Goal: Information Seeking & Learning: Learn about a topic

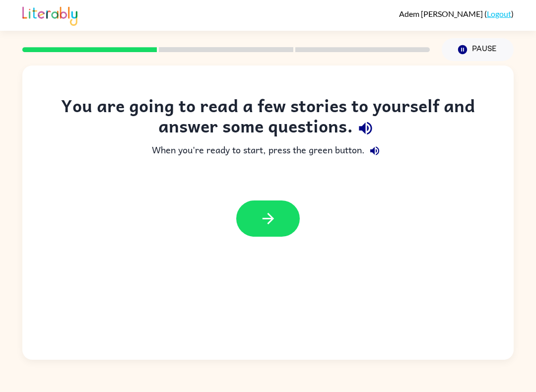
click at [300, 200] on div at bounding box center [268, 219] width 492 height 56
click at [264, 230] on button "button" at bounding box center [268, 219] width 64 height 36
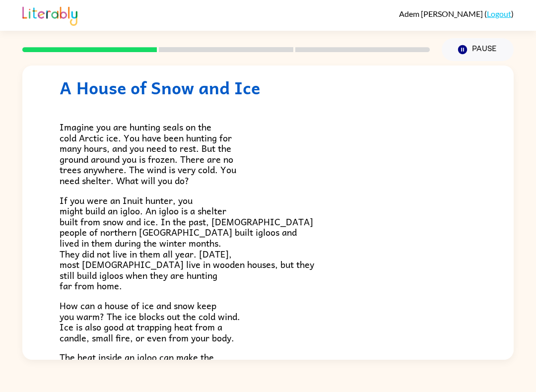
scroll to position [19, 0]
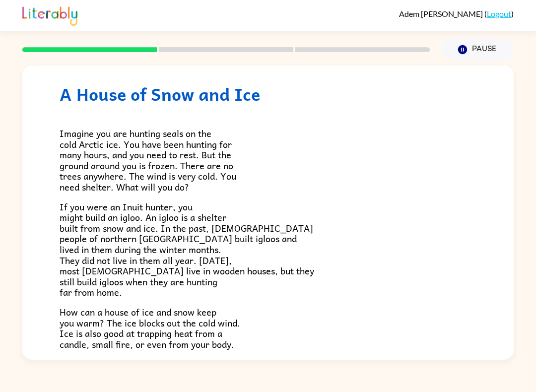
click at [529, 101] on div "A House of Snow and Ice Imagine you are hunting seals on the cold Arctic ice. Y…" at bounding box center [268, 210] width 536 height 299
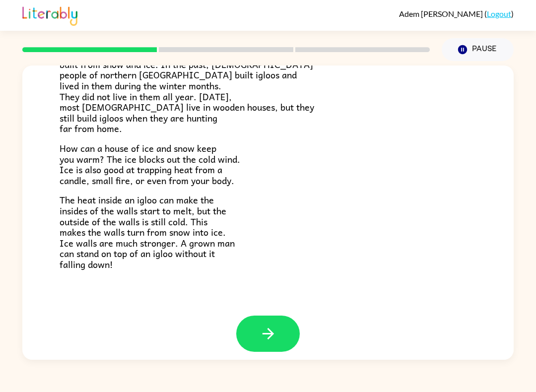
scroll to position [182, 0]
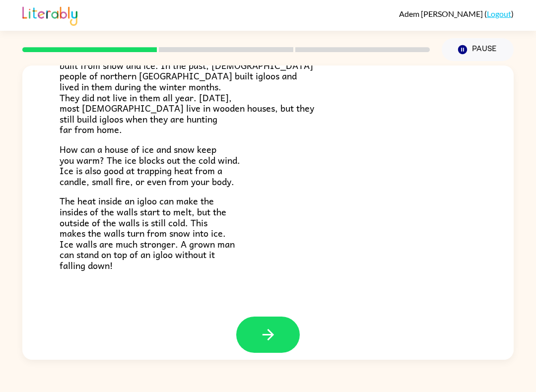
click at [272, 333] on icon "button" at bounding box center [268, 334] width 17 height 17
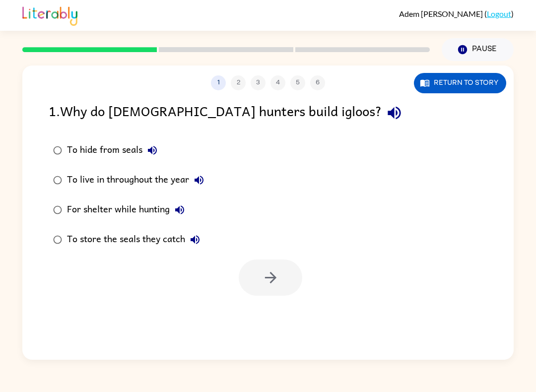
scroll to position [0, 0]
click at [291, 275] on button "button" at bounding box center [271, 278] width 64 height 36
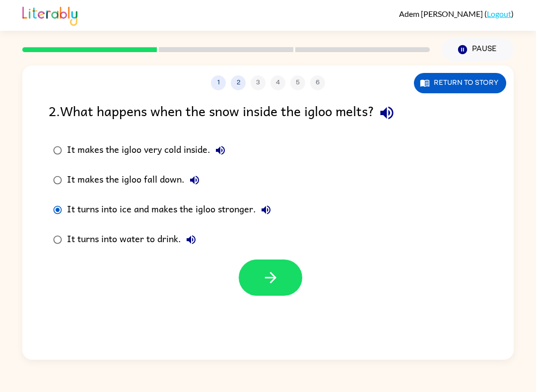
click at [262, 277] on icon "button" at bounding box center [270, 277] width 17 height 17
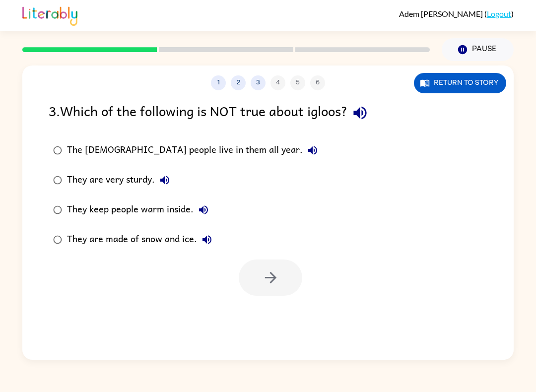
click at [353, 348] on div "1 2 3 4 5 6 Return to story 3 . Which of the following is NOT true about igloos…" at bounding box center [268, 213] width 492 height 295
click at [263, 276] on icon "button" at bounding box center [270, 277] width 17 height 17
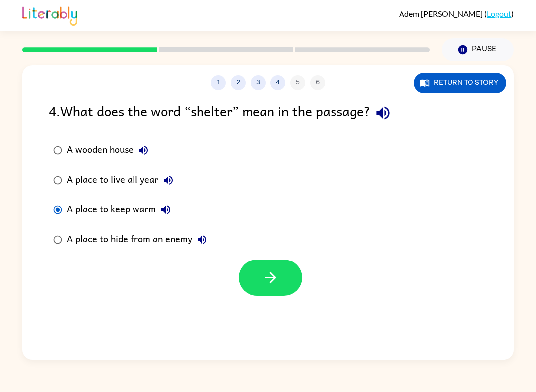
click at [243, 280] on button "button" at bounding box center [271, 278] width 64 height 36
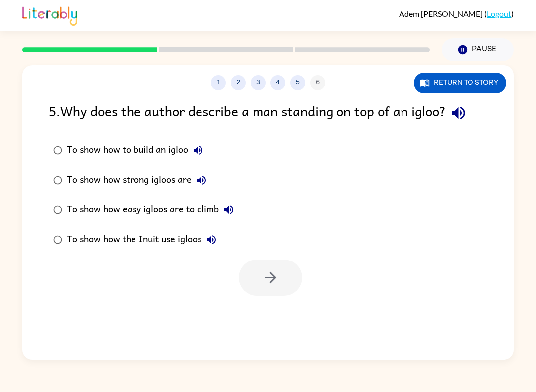
click at [369, 343] on div "1 2 3 4 5 6 Return to story 5 . Why does the author describe a man standing on …" at bounding box center [268, 213] width 492 height 295
click at [358, 345] on div "1 2 3 4 5 6 Return to story 5 . Why does the author describe a man standing on …" at bounding box center [268, 213] width 492 height 295
click at [265, 273] on icon "button" at bounding box center [270, 277] width 17 height 17
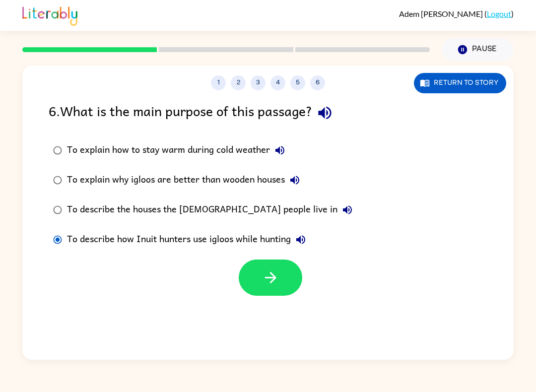
click at [251, 274] on button "button" at bounding box center [271, 278] width 64 height 36
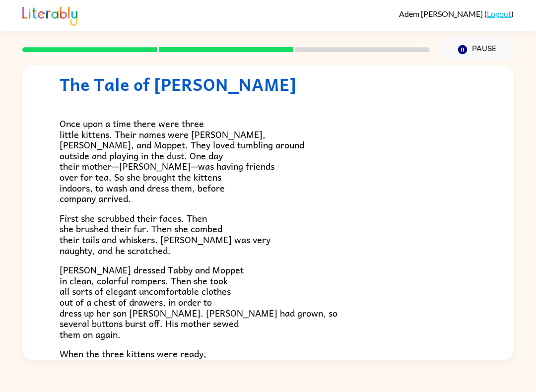
scroll to position [28, 0]
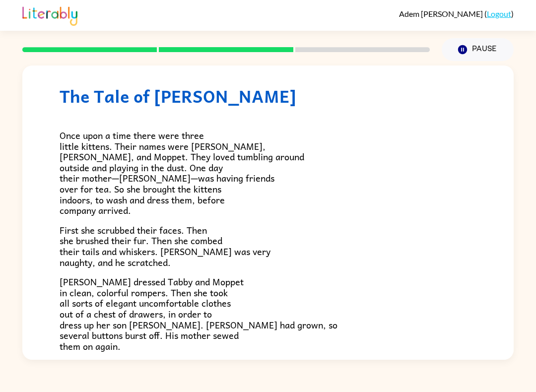
click at [396, 361] on p "When the three kittens were ready, Mrs. Tabby unwisely let them out into the ga…" at bounding box center [268, 382] width 417 height 43
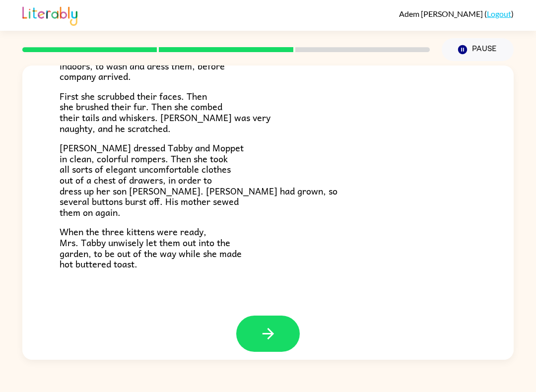
scroll to position [150, 0]
click at [254, 331] on button "button" at bounding box center [268, 334] width 64 height 36
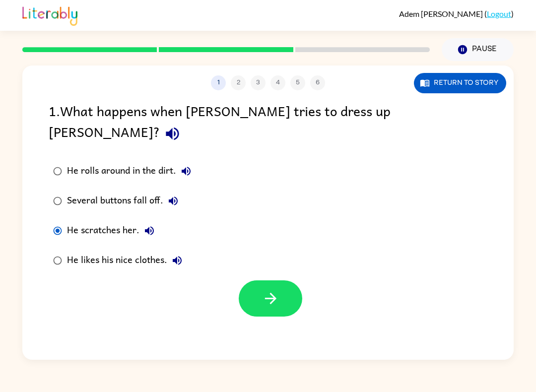
click at [259, 281] on button "button" at bounding box center [271, 299] width 64 height 36
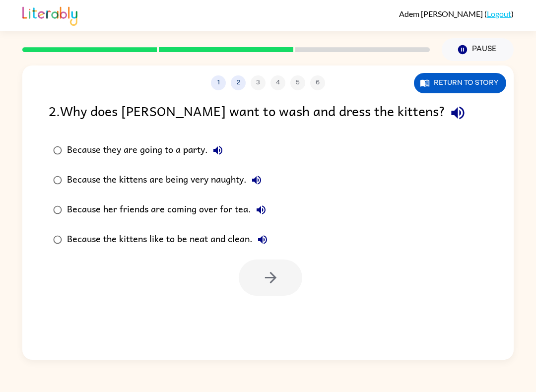
click at [419, 351] on div "1 2 3 4 5 6 Return to story 2 . Why does Mrs. Cotton want to wash and dress the…" at bounding box center [268, 213] width 492 height 295
click at [415, 360] on div "1 2 3 4 5 6 Return to story 2 . Why does Mrs. Cotton want to wash and dress the…" at bounding box center [268, 213] width 492 height 295
click at [46, 205] on label "Because her friends are coming over for tea." at bounding box center [160, 210] width 234 height 30
click at [47, 214] on label "Because her friends are coming over for tea." at bounding box center [160, 210] width 234 height 30
click at [260, 283] on button "button" at bounding box center [271, 278] width 64 height 36
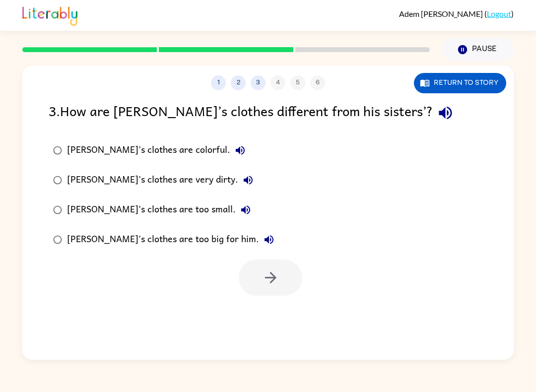
click at [396, 356] on div "1 2 3 4 5 6 Return to story 3 . How are Tom’s clothes different from his sister…" at bounding box center [268, 213] width 492 height 295
click at [270, 294] on button "button" at bounding box center [271, 278] width 64 height 36
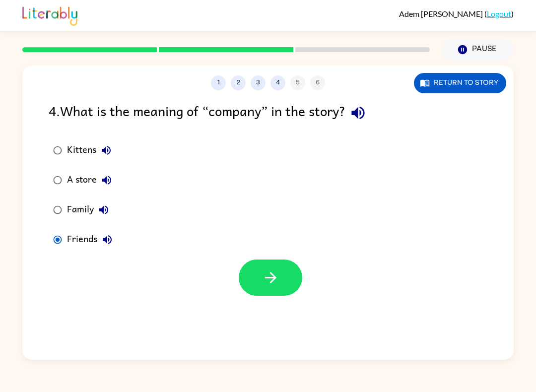
click at [270, 272] on icon "button" at bounding box center [270, 277] width 17 height 17
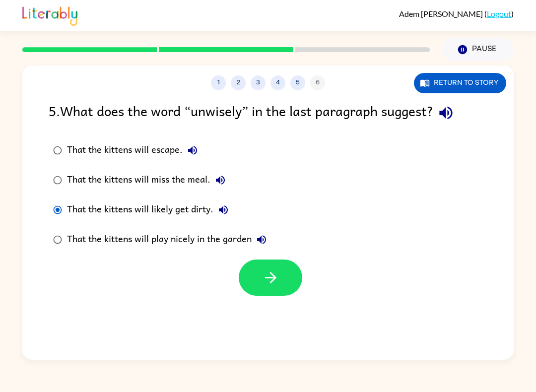
click at [255, 275] on button "button" at bounding box center [271, 278] width 64 height 36
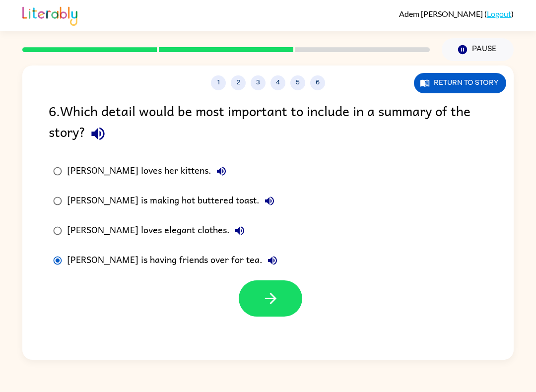
click at [263, 304] on icon "button" at bounding box center [270, 298] width 17 height 17
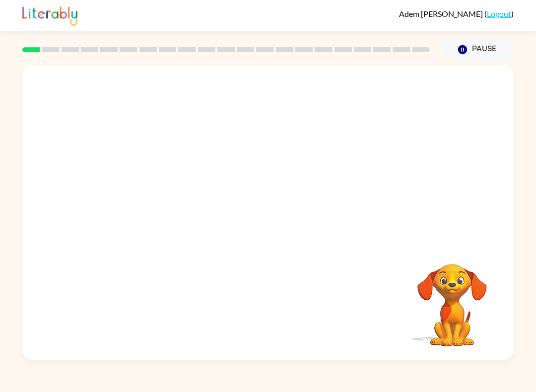
click at [469, 141] on div at bounding box center [268, 155] width 492 height 178
click at [264, 225] on icon "button" at bounding box center [268, 217] width 17 height 17
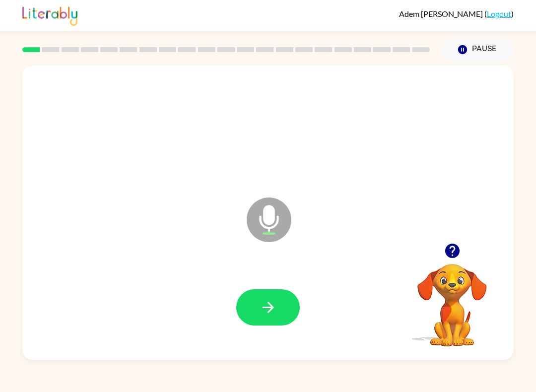
click at [277, 308] on icon "button" at bounding box center [268, 307] width 17 height 17
click at [286, 305] on button "button" at bounding box center [268, 308] width 64 height 36
click at [284, 310] on button "button" at bounding box center [268, 308] width 64 height 36
click at [281, 305] on button "button" at bounding box center [268, 308] width 64 height 36
click at [284, 309] on button "button" at bounding box center [268, 308] width 64 height 36
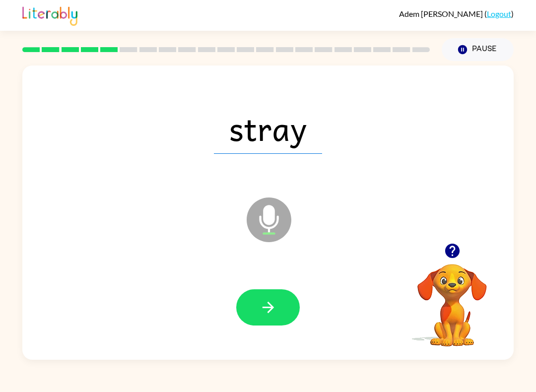
click at [279, 308] on button "button" at bounding box center [268, 308] width 64 height 36
click at [284, 306] on button "button" at bounding box center [268, 308] width 64 height 36
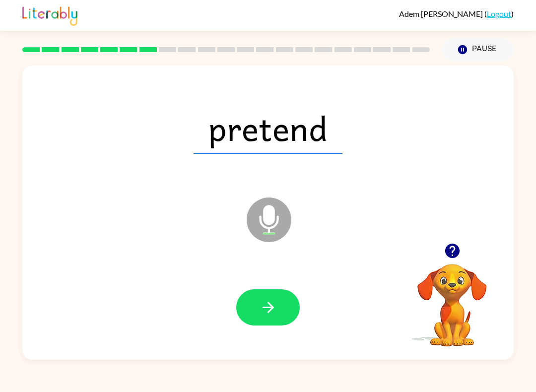
click at [289, 305] on button "button" at bounding box center [268, 308] width 64 height 36
click at [278, 306] on button "button" at bounding box center [268, 308] width 64 height 36
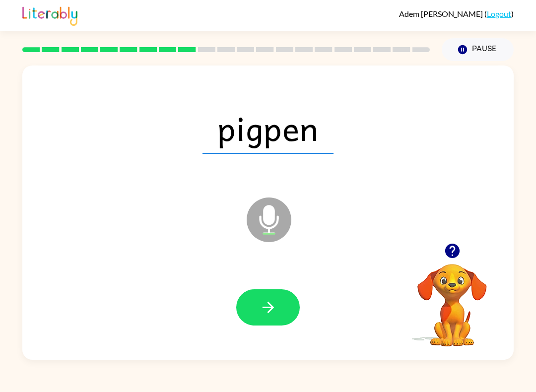
click at [280, 307] on button "button" at bounding box center [268, 308] width 64 height 36
click at [280, 317] on button "button" at bounding box center [268, 308] width 64 height 36
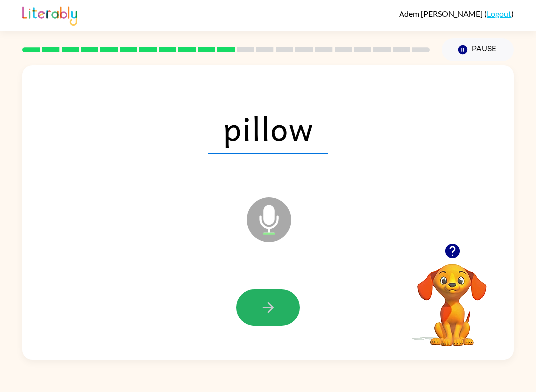
click at [270, 324] on button "button" at bounding box center [268, 308] width 64 height 36
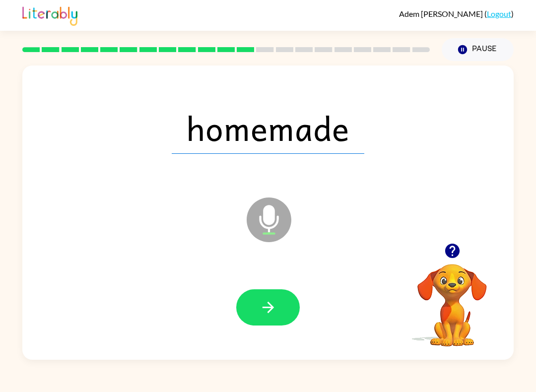
click at [272, 306] on icon "button" at bounding box center [267, 307] width 11 height 11
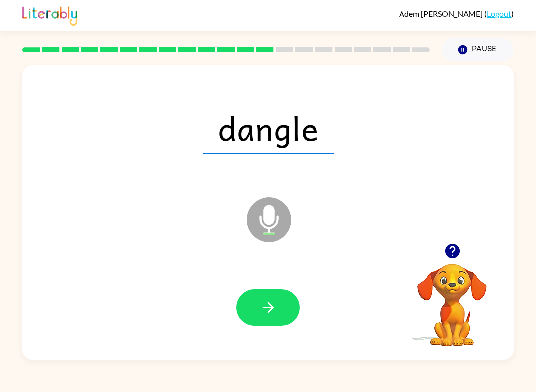
click at [290, 307] on button "button" at bounding box center [268, 308] width 64 height 36
click at [290, 312] on button "button" at bounding box center [268, 308] width 64 height 36
click at [273, 305] on icon "button" at bounding box center [268, 307] width 17 height 17
click at [288, 308] on button "button" at bounding box center [268, 308] width 64 height 36
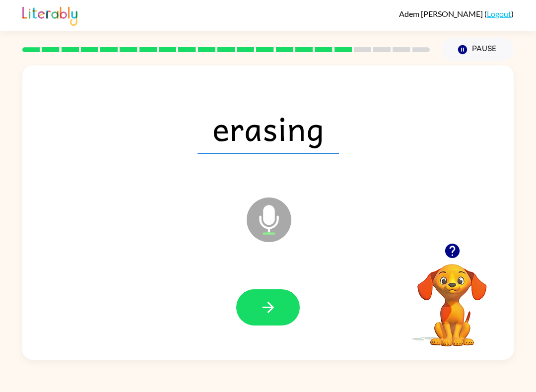
click at [291, 314] on button "button" at bounding box center [268, 308] width 64 height 36
click at [290, 303] on button "button" at bounding box center [268, 308] width 64 height 36
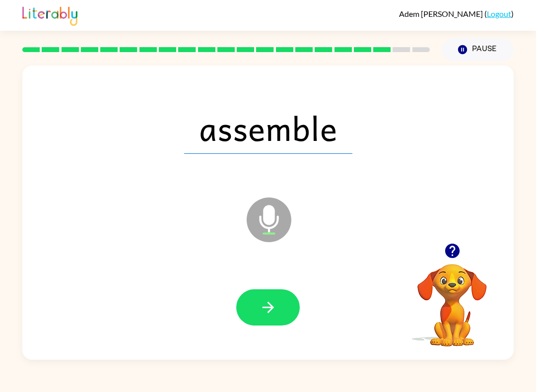
click at [277, 313] on button "button" at bounding box center [268, 308] width 64 height 36
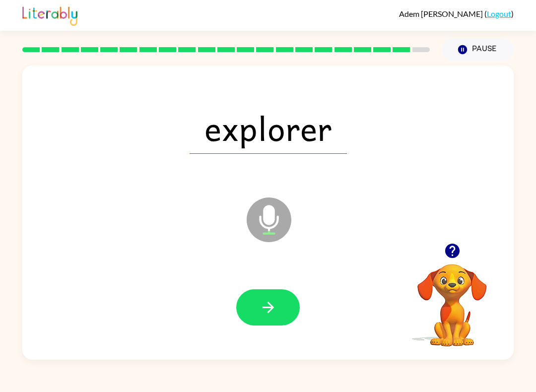
click at [288, 311] on button "button" at bounding box center [268, 308] width 64 height 36
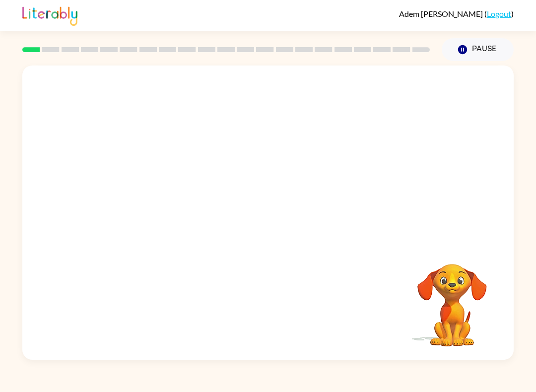
click at [240, 161] on video "Your browser must support playing .mp4 files to use Literably. Please try using…" at bounding box center [268, 155] width 492 height 178
click at [284, 227] on button "button" at bounding box center [268, 218] width 64 height 36
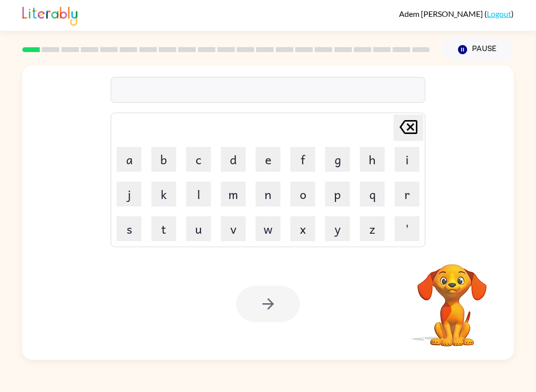
click at [189, 164] on button "c" at bounding box center [198, 159] width 25 height 25
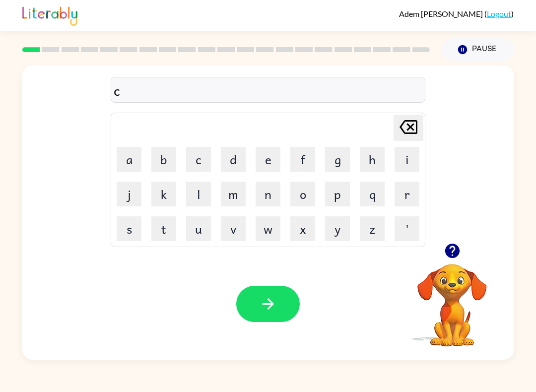
click at [371, 161] on button "h" at bounding box center [372, 159] width 25 height 25
click at [200, 225] on button "u" at bounding box center [198, 229] width 25 height 25
click at [265, 195] on button "n" at bounding box center [268, 194] width 25 height 25
click at [161, 185] on button "k" at bounding box center [163, 194] width 25 height 25
click at [287, 306] on button "button" at bounding box center [268, 304] width 64 height 36
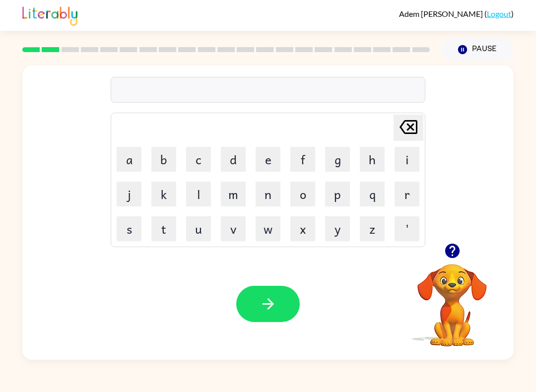
click at [410, 198] on button "r" at bounding box center [407, 194] width 25 height 25
click at [306, 202] on button "o" at bounding box center [303, 194] width 25 height 25
click at [173, 156] on button "b" at bounding box center [163, 159] width 25 height 25
click at [268, 162] on button "e" at bounding box center [268, 159] width 25 height 25
click at [271, 309] on icon "button" at bounding box center [268, 304] width 17 height 17
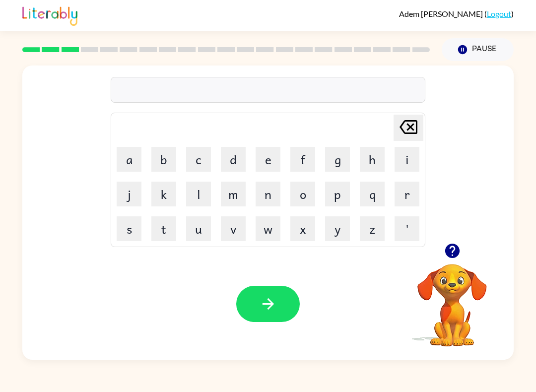
click at [121, 227] on button "s" at bounding box center [129, 229] width 25 height 25
click at [193, 156] on button "c" at bounding box center [198, 159] width 25 height 25
click at [402, 198] on button "r" at bounding box center [407, 194] width 25 height 25
click at [260, 160] on button "e" at bounding box center [268, 159] width 25 height 25
click at [269, 235] on button "w" at bounding box center [268, 229] width 25 height 25
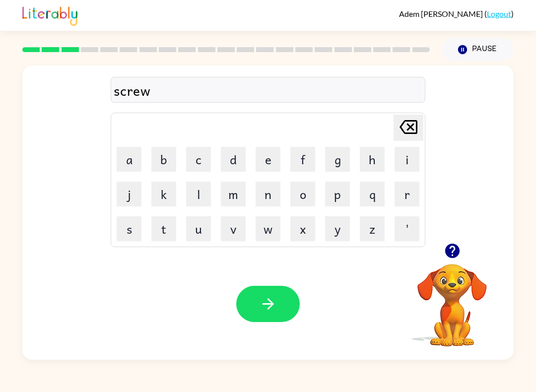
click at [274, 291] on button "button" at bounding box center [268, 304] width 64 height 36
click at [306, 196] on button "o" at bounding box center [303, 194] width 25 height 25
click at [200, 231] on button "u" at bounding box center [198, 229] width 25 height 25
click at [235, 155] on button "d" at bounding box center [233, 159] width 25 height 25
click at [410, 124] on icon "[PERSON_NAME] last character input" at bounding box center [409, 127] width 24 height 24
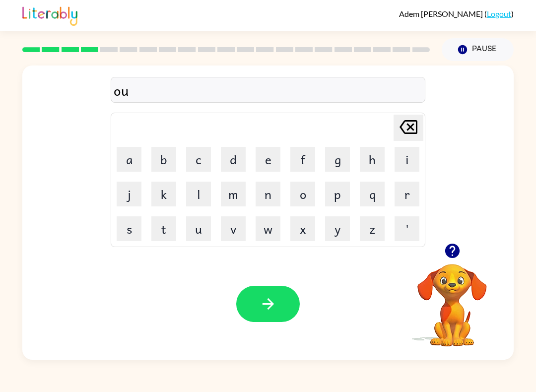
click at [415, 124] on icon "[PERSON_NAME] last character input" at bounding box center [409, 127] width 24 height 24
click at [414, 131] on icon "[PERSON_NAME] last character input" at bounding box center [409, 127] width 24 height 24
click at [195, 196] on button "l" at bounding box center [198, 194] width 25 height 25
click at [306, 192] on button "o" at bounding box center [303, 194] width 25 height 25
click at [200, 233] on button "u" at bounding box center [198, 229] width 25 height 25
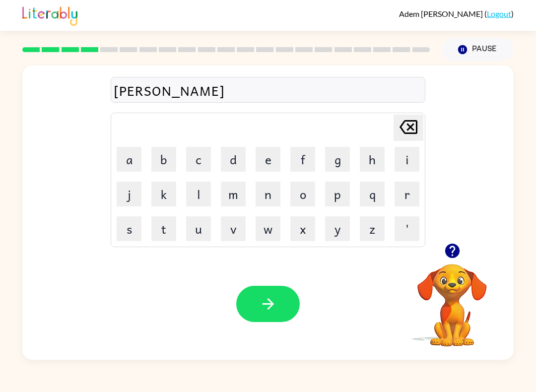
click at [235, 151] on button "d" at bounding box center [233, 159] width 25 height 25
click at [287, 305] on button "button" at bounding box center [268, 304] width 64 height 36
click at [169, 151] on button "b" at bounding box center [163, 159] width 25 height 25
click at [203, 194] on button "l" at bounding box center [198, 194] width 25 height 25
click at [204, 230] on button "u" at bounding box center [198, 229] width 25 height 25
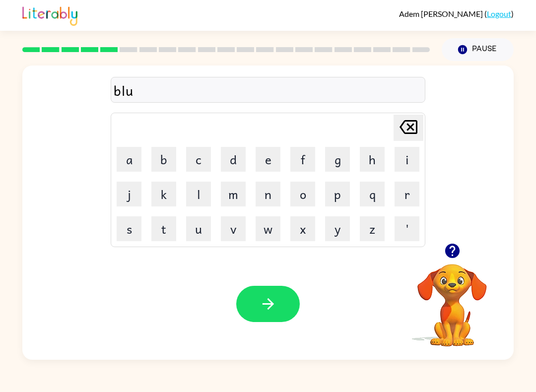
click at [413, 197] on button "r" at bounding box center [407, 194] width 25 height 25
click at [168, 235] on button "t" at bounding box center [163, 229] width 25 height 25
click at [279, 311] on button "button" at bounding box center [268, 304] width 64 height 36
click at [414, 195] on button "r" at bounding box center [407, 194] width 25 height 25
click at [261, 157] on button "e" at bounding box center [268, 159] width 25 height 25
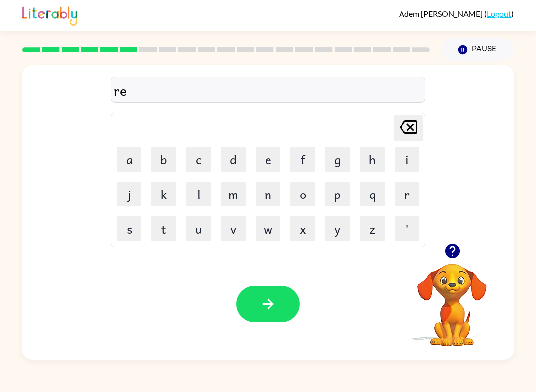
click at [233, 199] on button "m" at bounding box center [233, 194] width 25 height 25
click at [410, 156] on button "i" at bounding box center [407, 159] width 25 height 25
click at [265, 194] on button "n" at bounding box center [268, 194] width 25 height 25
click at [265, 162] on button "e" at bounding box center [268, 159] width 25 height 25
click at [240, 159] on button "d" at bounding box center [233, 159] width 25 height 25
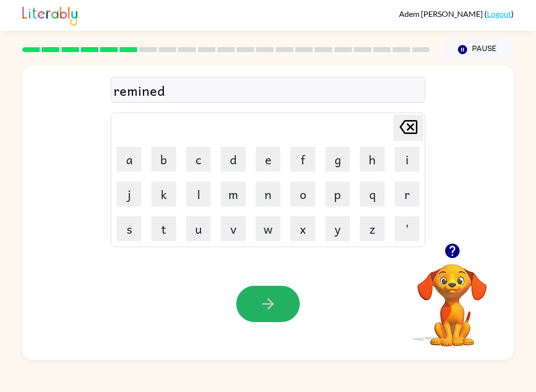
click at [266, 302] on icon "button" at bounding box center [268, 304] width 17 height 17
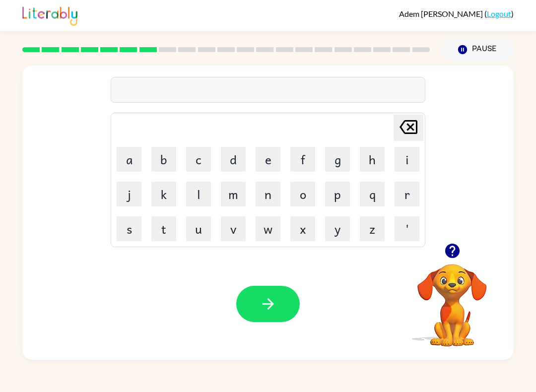
click at [413, 197] on button "r" at bounding box center [407, 194] width 25 height 25
click at [308, 191] on button "o" at bounding box center [303, 194] width 25 height 25
click at [202, 156] on button "c" at bounding box center [198, 159] width 25 height 25
click at [163, 192] on button "k" at bounding box center [163, 194] width 25 height 25
click at [272, 165] on button "e" at bounding box center [268, 159] width 25 height 25
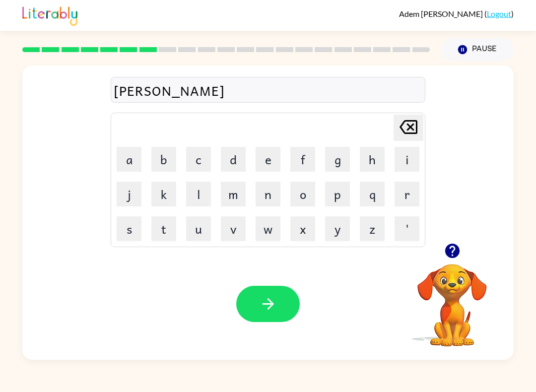
click at [165, 235] on button "t" at bounding box center [163, 229] width 25 height 25
click at [281, 301] on button "button" at bounding box center [268, 304] width 64 height 36
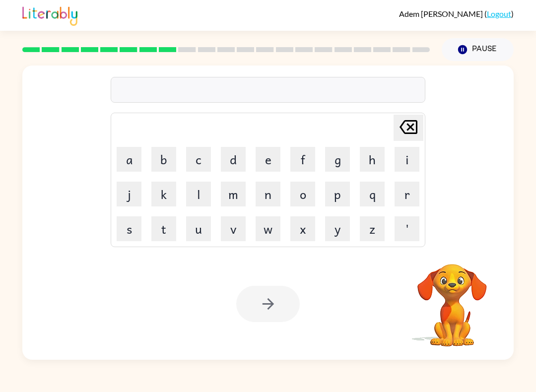
click at [239, 231] on button "v" at bounding box center [233, 229] width 25 height 25
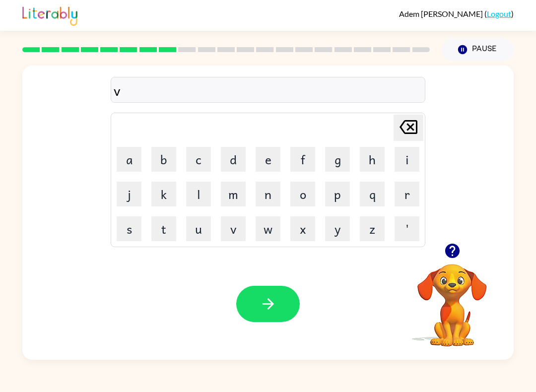
click at [312, 197] on button "o" at bounding box center [303, 194] width 25 height 25
click at [199, 194] on button "l" at bounding box center [198, 194] width 25 height 25
click at [197, 225] on button "u" at bounding box center [198, 229] width 25 height 25
click at [234, 193] on button "m" at bounding box center [233, 194] width 25 height 25
click at [261, 164] on button "e" at bounding box center [268, 159] width 25 height 25
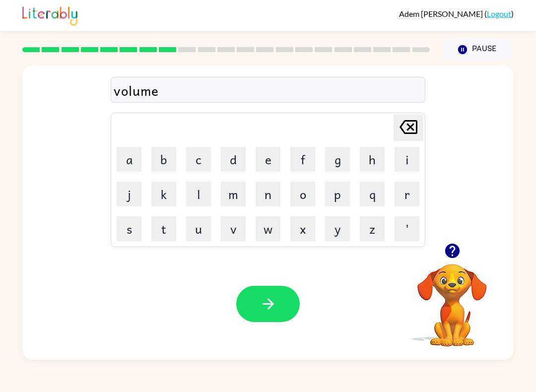
click at [263, 311] on icon "button" at bounding box center [268, 304] width 17 height 17
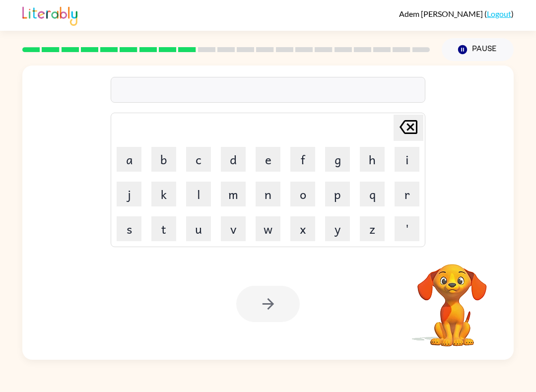
click at [131, 154] on button "a" at bounding box center [129, 159] width 25 height 25
click at [206, 164] on button "c" at bounding box center [198, 159] width 25 height 25
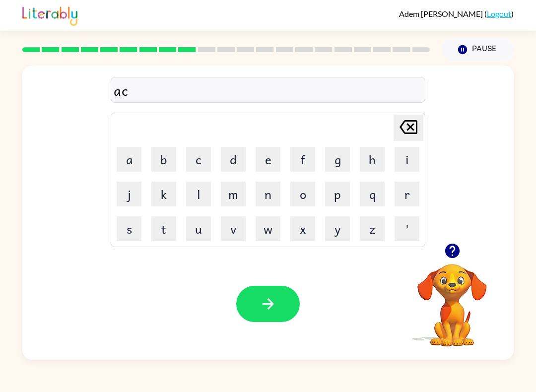
click at [312, 197] on button "o" at bounding box center [303, 194] width 25 height 25
click at [410, 192] on button "r" at bounding box center [407, 194] width 25 height 25
click at [256, 194] on button "n" at bounding box center [268, 194] width 25 height 25
click at [240, 300] on button "button" at bounding box center [268, 304] width 64 height 36
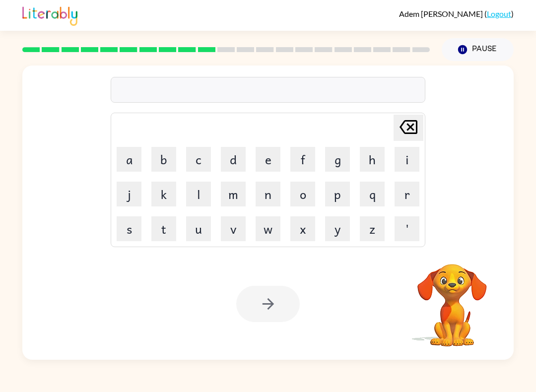
click at [161, 153] on button "b" at bounding box center [163, 159] width 25 height 25
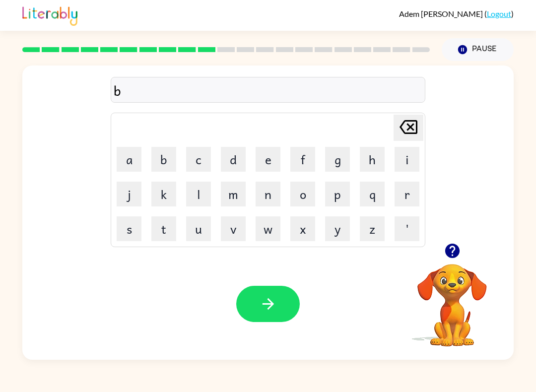
click at [307, 194] on button "o" at bounding box center [303, 194] width 25 height 25
click at [128, 161] on button "a" at bounding box center [129, 159] width 25 height 25
click at [159, 228] on button "t" at bounding box center [163, 229] width 25 height 25
click at [381, 161] on button "h" at bounding box center [372, 159] width 25 height 25
click at [311, 195] on button "o" at bounding box center [303, 194] width 25 height 25
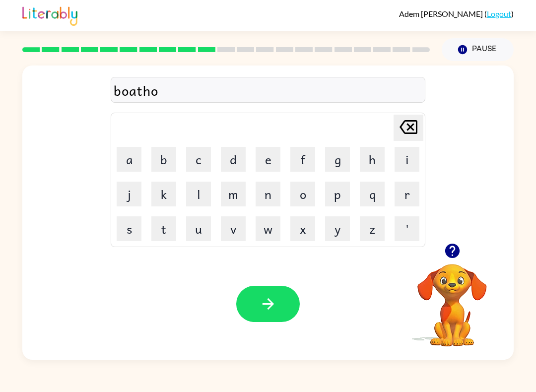
click at [206, 232] on button "u" at bounding box center [198, 229] width 25 height 25
click at [129, 225] on button "s" at bounding box center [129, 229] width 25 height 25
click at [274, 161] on button "e" at bounding box center [268, 159] width 25 height 25
click at [289, 304] on button "button" at bounding box center [268, 304] width 64 height 36
click at [272, 227] on button "w" at bounding box center [268, 229] width 25 height 25
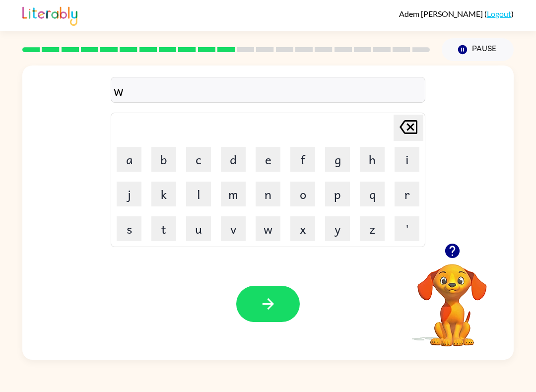
click at [401, 159] on button "i" at bounding box center [407, 159] width 25 height 25
click at [193, 191] on button "l" at bounding box center [198, 194] width 25 height 25
click at [193, 190] on button "l" at bounding box center [198, 194] width 25 height 25
click at [405, 161] on button "i" at bounding box center [407, 159] width 25 height 25
click at [409, 128] on icon "[PERSON_NAME] last character input" at bounding box center [409, 127] width 24 height 24
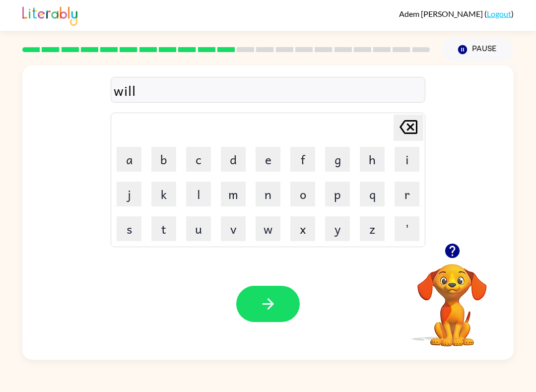
click at [305, 197] on button "o" at bounding box center [303, 194] width 25 height 25
click at [260, 226] on button "w" at bounding box center [268, 229] width 25 height 25
click at [245, 299] on button "button" at bounding box center [268, 304] width 64 height 36
click at [344, 191] on button "p" at bounding box center [337, 194] width 25 height 25
click at [410, 195] on button "r" at bounding box center [407, 194] width 25 height 25
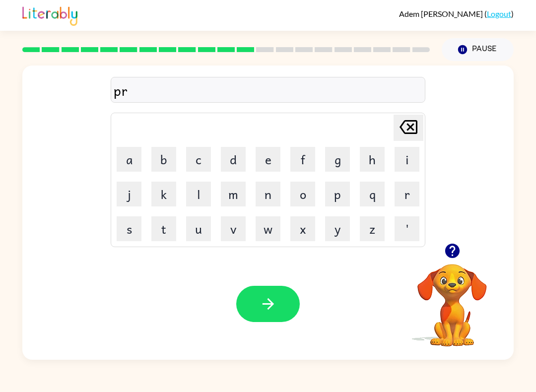
click at [268, 157] on button "e" at bounding box center [268, 159] width 25 height 25
click at [307, 158] on button "f" at bounding box center [303, 159] width 25 height 25
click at [305, 199] on button "o" at bounding box center [303, 194] width 25 height 25
click at [409, 194] on button "r" at bounding box center [407, 194] width 25 height 25
click at [225, 189] on button "m" at bounding box center [233, 194] width 25 height 25
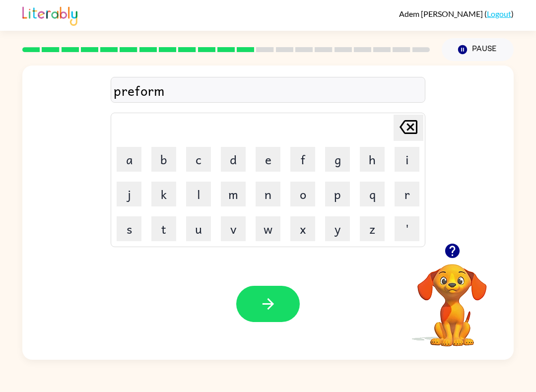
click at [277, 304] on button "button" at bounding box center [268, 304] width 64 height 36
click at [130, 228] on button "s" at bounding box center [129, 229] width 25 height 25
click at [166, 228] on button "t" at bounding box center [163, 229] width 25 height 25
click at [135, 161] on button "a" at bounding box center [129, 159] width 25 height 25
click at [157, 157] on button "b" at bounding box center [163, 159] width 25 height 25
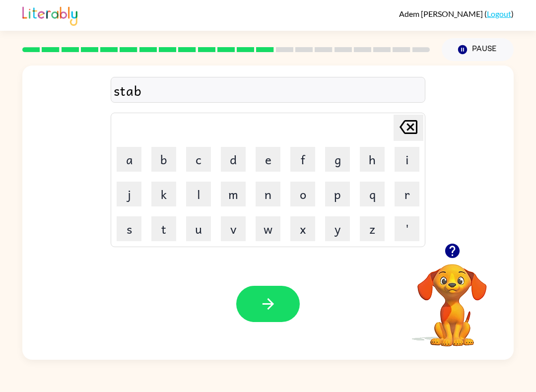
click at [203, 191] on button "l" at bounding box center [198, 194] width 25 height 25
click at [271, 160] on button "e" at bounding box center [268, 159] width 25 height 25
click at [242, 305] on button "button" at bounding box center [268, 304] width 64 height 36
click at [128, 153] on button "a" at bounding box center [129, 159] width 25 height 25
click at [413, 120] on icon "[PERSON_NAME] last character input" at bounding box center [409, 127] width 24 height 24
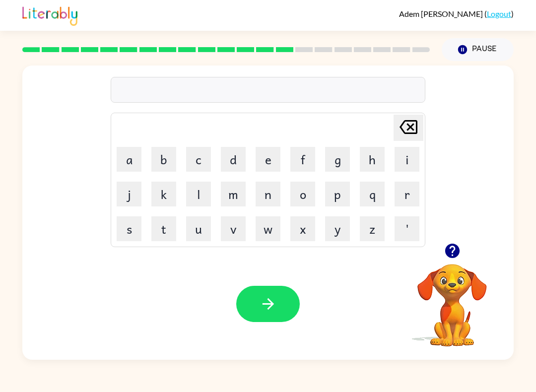
click at [245, 197] on button "m" at bounding box center [233, 194] width 25 height 25
click at [127, 164] on button "a" at bounding box center [129, 159] width 25 height 25
click at [342, 203] on button "p" at bounding box center [337, 194] width 25 height 25
click at [341, 203] on button "p" at bounding box center [337, 194] width 25 height 25
click at [198, 197] on button "l" at bounding box center [198, 194] width 25 height 25
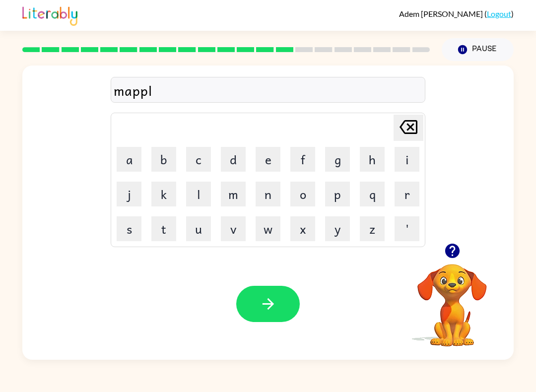
click at [275, 157] on button "e" at bounding box center [268, 159] width 25 height 25
click at [261, 306] on icon "button" at bounding box center [268, 304] width 17 height 17
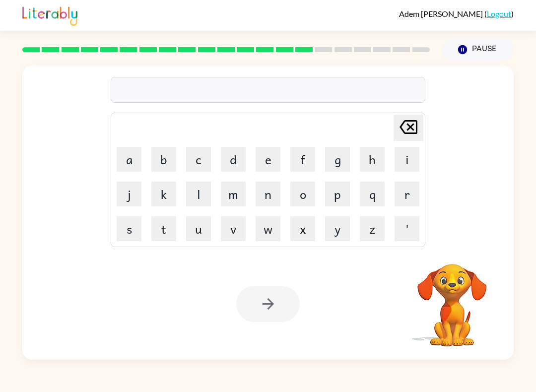
click at [409, 155] on button "i" at bounding box center [407, 159] width 25 height 25
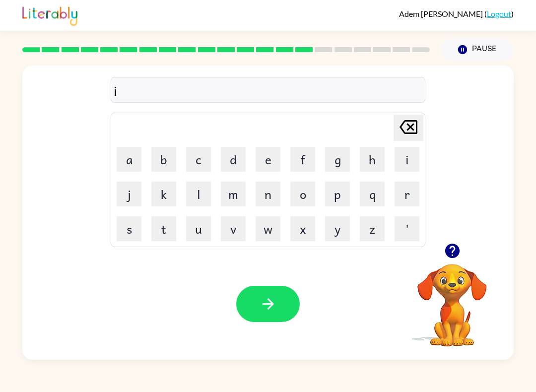
click at [272, 193] on button "n" at bounding box center [268, 194] width 25 height 25
click at [132, 225] on button "s" at bounding box center [129, 229] width 25 height 25
click at [267, 168] on button "e" at bounding box center [268, 159] width 25 height 25
click at [416, 198] on button "r" at bounding box center [407, 194] width 25 height 25
click at [163, 228] on button "t" at bounding box center [163, 229] width 25 height 25
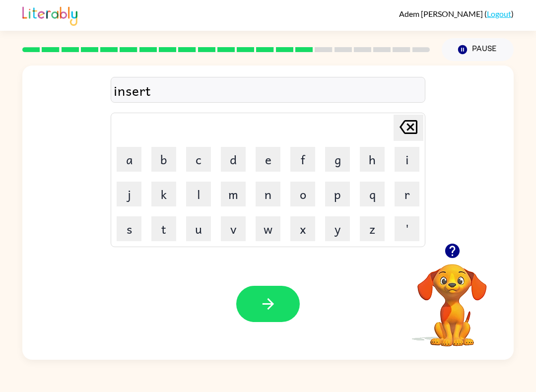
click at [277, 312] on icon "button" at bounding box center [268, 304] width 17 height 17
click at [303, 156] on button "f" at bounding box center [303, 159] width 25 height 25
click at [204, 193] on button "l" at bounding box center [198, 194] width 25 height 25
click at [414, 157] on button "i" at bounding box center [407, 159] width 25 height 25
click at [336, 195] on button "p" at bounding box center [337, 194] width 25 height 25
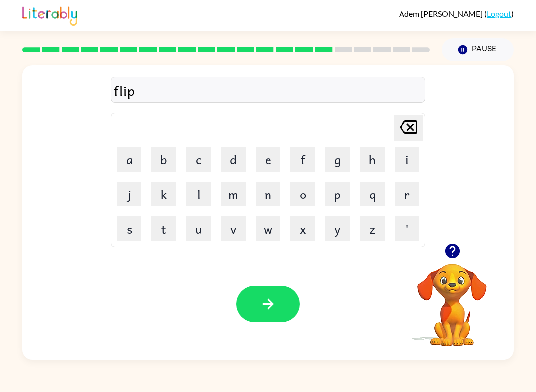
click at [336, 195] on button "p" at bounding box center [337, 194] width 25 height 25
click at [399, 157] on button "i" at bounding box center [407, 159] width 25 height 25
click at [278, 191] on button "n" at bounding box center [268, 194] width 25 height 25
click at [333, 157] on button "g" at bounding box center [337, 159] width 25 height 25
click at [265, 300] on icon "button" at bounding box center [268, 304] width 17 height 17
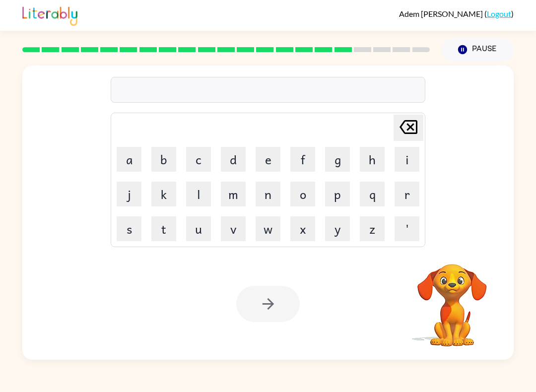
click at [208, 158] on button "c" at bounding box center [198, 159] width 25 height 25
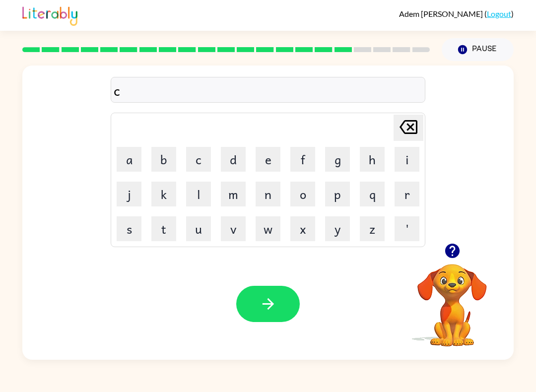
click at [408, 193] on button "r" at bounding box center [407, 194] width 25 height 25
click at [274, 157] on button "e" at bounding box center [268, 159] width 25 height 25
click at [130, 158] on button "a" at bounding box center [129, 159] width 25 height 25
click at [158, 232] on button "t" at bounding box center [163, 229] width 25 height 25
click at [265, 154] on button "e" at bounding box center [268, 159] width 25 height 25
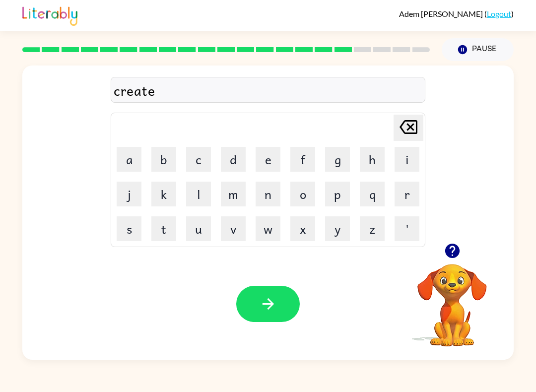
click at [419, 153] on button "i" at bounding box center [407, 159] width 25 height 25
click at [256, 203] on button "n" at bounding box center [268, 194] width 25 height 25
click at [349, 155] on button "g" at bounding box center [337, 159] width 25 height 25
click at [276, 301] on icon "button" at bounding box center [268, 304] width 17 height 17
click at [263, 155] on button "e" at bounding box center [268, 159] width 25 height 25
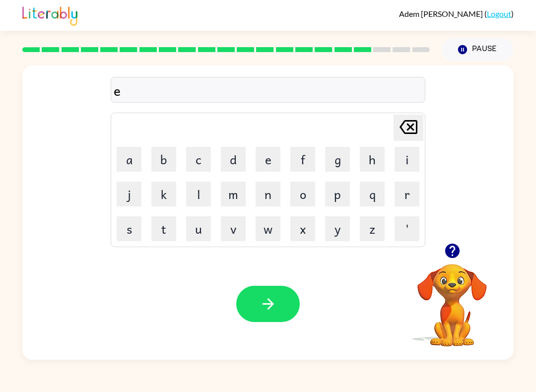
click at [458, 288] on video "Your browser must support playing .mp4 files to use Literably. Please try using…" at bounding box center [452, 298] width 99 height 99
click at [460, 286] on video "Your browser must support playing .mp4 files to use Literably. Please try using…" at bounding box center [452, 298] width 99 height 99
click at [453, 249] on icon "button" at bounding box center [452, 251] width 14 height 14
click at [276, 186] on button "n" at bounding box center [268, 194] width 25 height 25
click at [312, 189] on button "o" at bounding box center [303, 194] width 25 height 25
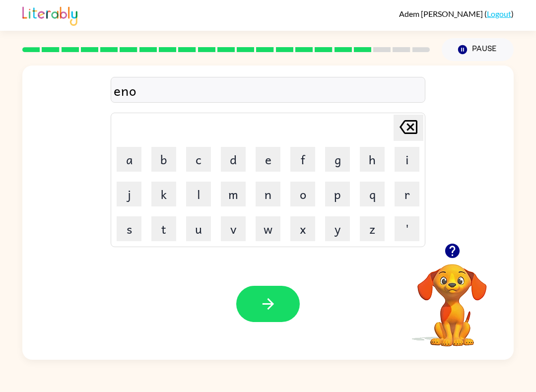
click at [210, 219] on button "u" at bounding box center [198, 229] width 25 height 25
click at [401, 178] on td "r" at bounding box center [407, 194] width 34 height 34
click at [403, 195] on button "r" at bounding box center [407, 194] width 25 height 25
click at [236, 197] on button "m" at bounding box center [233, 194] width 25 height 25
click at [311, 193] on button "o" at bounding box center [303, 194] width 25 height 25
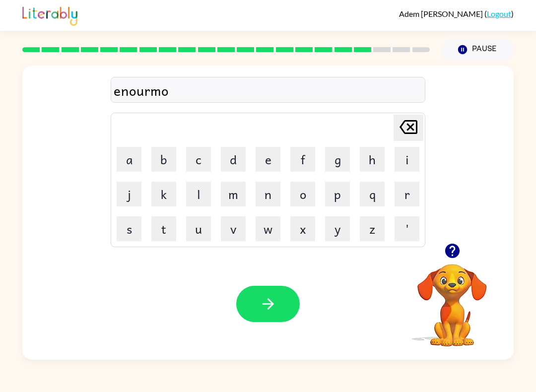
click at [123, 229] on button "s" at bounding box center [129, 229] width 25 height 25
click at [280, 289] on button "button" at bounding box center [268, 304] width 64 height 36
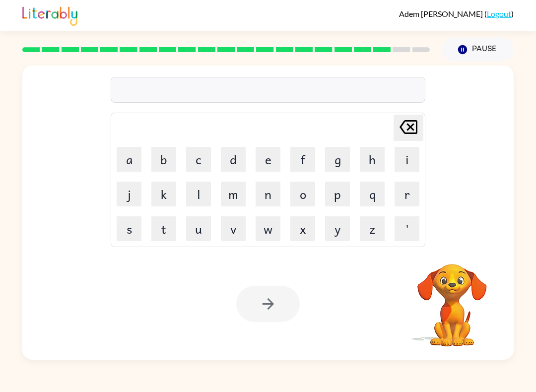
click at [226, 219] on button "v" at bounding box center [233, 229] width 25 height 25
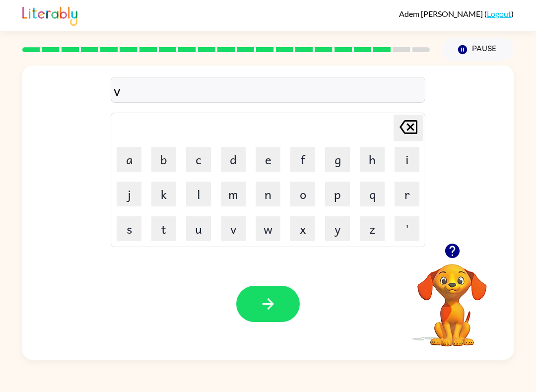
click at [415, 156] on button "i" at bounding box center [407, 159] width 25 height 25
click at [128, 225] on button "s" at bounding box center [129, 229] width 25 height 25
click at [127, 224] on button "s" at bounding box center [129, 229] width 25 height 25
click at [410, 156] on button "i" at bounding box center [407, 159] width 25 height 25
click at [157, 152] on button "b" at bounding box center [163, 159] width 25 height 25
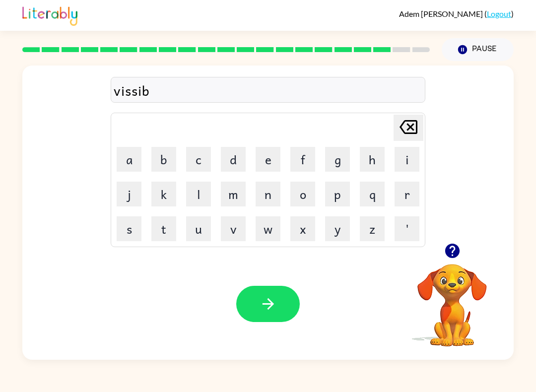
click at [193, 198] on button "l" at bounding box center [198, 194] width 25 height 25
click at [257, 159] on button "e" at bounding box center [268, 159] width 25 height 25
click at [285, 305] on button "button" at bounding box center [268, 304] width 64 height 36
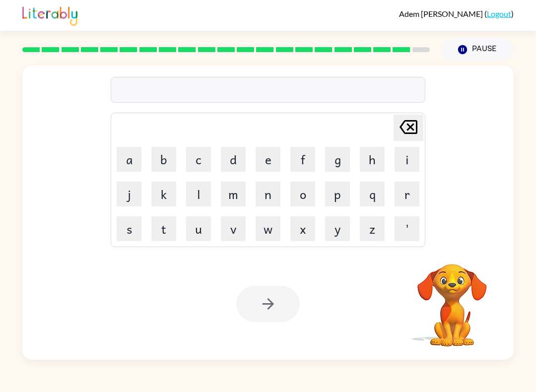
click at [340, 194] on button "p" at bounding box center [337, 194] width 25 height 25
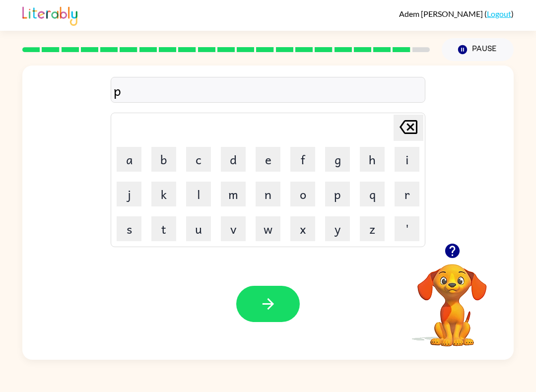
click at [125, 156] on button "a" at bounding box center [129, 159] width 25 height 25
click at [330, 188] on button "p" at bounding box center [337, 194] width 25 height 25
click at [417, 122] on icon at bounding box center [409, 127] width 18 height 14
click at [417, 199] on button "r" at bounding box center [407, 194] width 25 height 25
click at [414, 156] on button "i" at bounding box center [407, 159] width 25 height 25
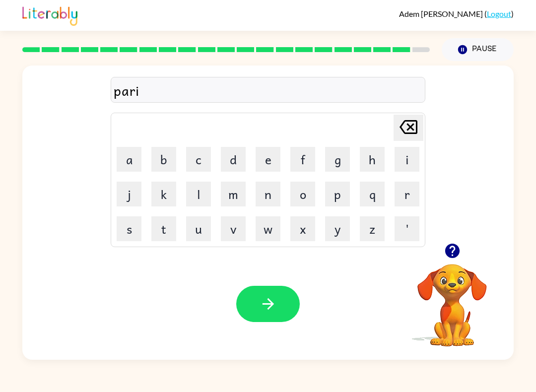
click at [229, 148] on button "d" at bounding box center [233, 159] width 25 height 25
click at [409, 156] on button "i" at bounding box center [407, 159] width 25 height 25
click at [123, 224] on button "s" at bounding box center [129, 229] width 25 height 25
click at [268, 159] on button "e" at bounding box center [268, 159] width 25 height 25
click at [271, 301] on icon "button" at bounding box center [268, 304] width 17 height 17
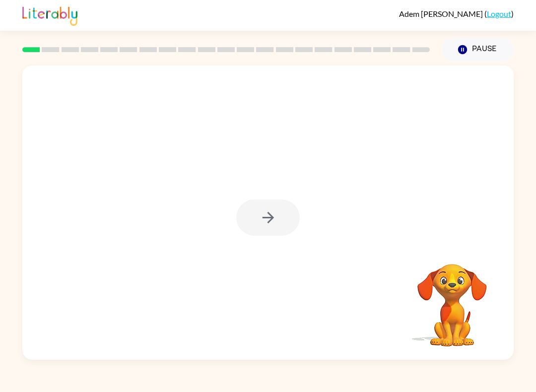
click at [289, 218] on div at bounding box center [268, 218] width 64 height 36
click at [296, 216] on button "button" at bounding box center [268, 218] width 64 height 36
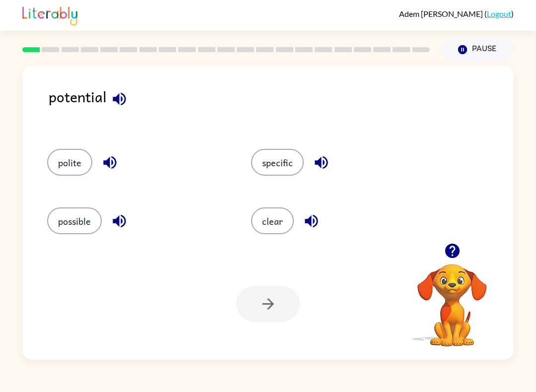
click at [302, 163] on button "specific" at bounding box center [277, 162] width 53 height 27
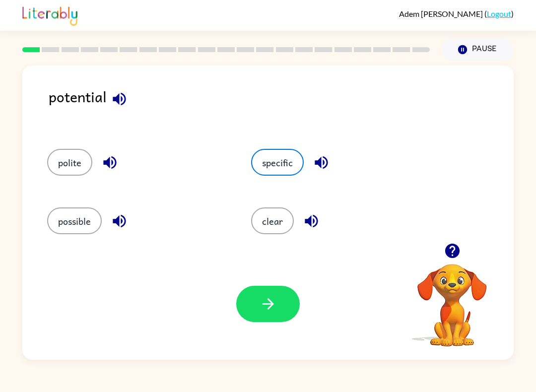
click at [281, 287] on button "button" at bounding box center [268, 304] width 64 height 36
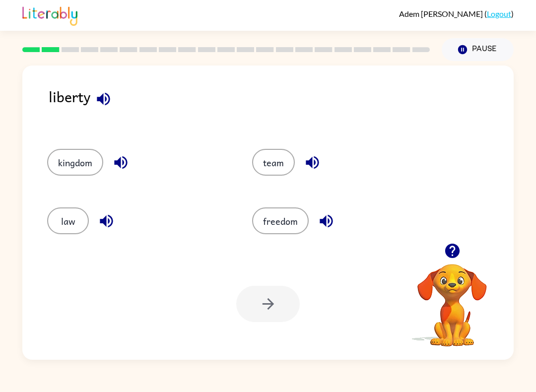
click at [306, 221] on button "freedom" at bounding box center [280, 221] width 57 height 27
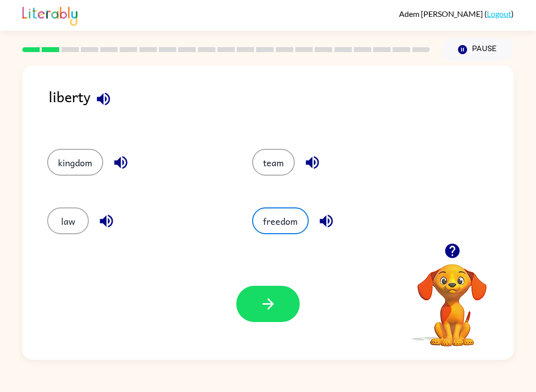
click at [284, 295] on button "button" at bounding box center [268, 304] width 64 height 36
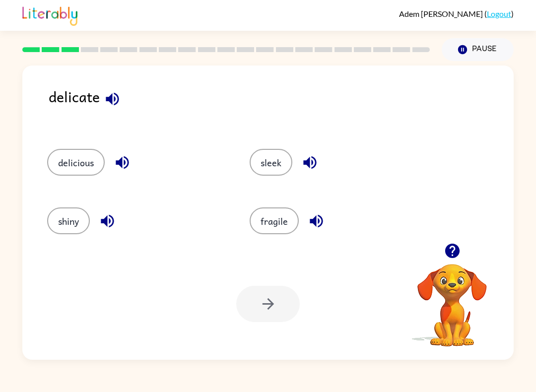
click at [303, 227] on div "fragile" at bounding box center [340, 221] width 180 height 27
click at [293, 225] on button "fragile" at bounding box center [274, 221] width 49 height 27
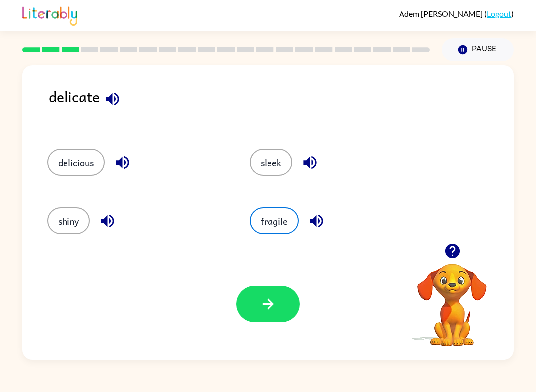
click at [290, 296] on button "button" at bounding box center [268, 304] width 64 height 36
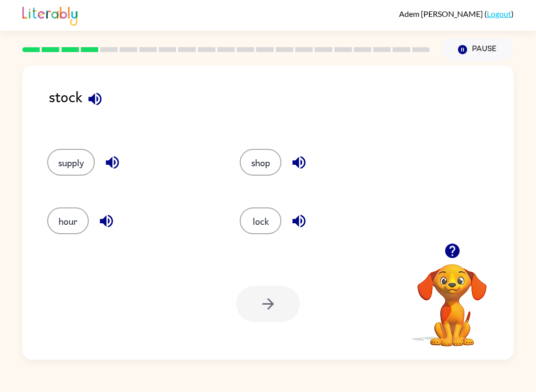
click at [77, 159] on button "supply" at bounding box center [71, 162] width 48 height 27
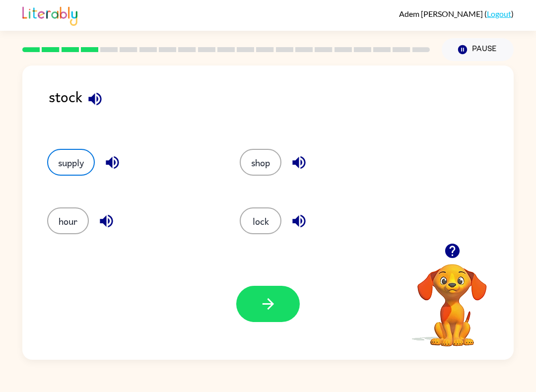
click at [277, 294] on button "button" at bounding box center [268, 304] width 64 height 36
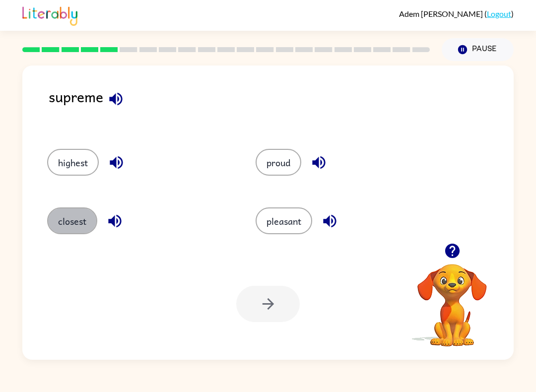
click at [78, 212] on button "closest" at bounding box center [72, 221] width 50 height 27
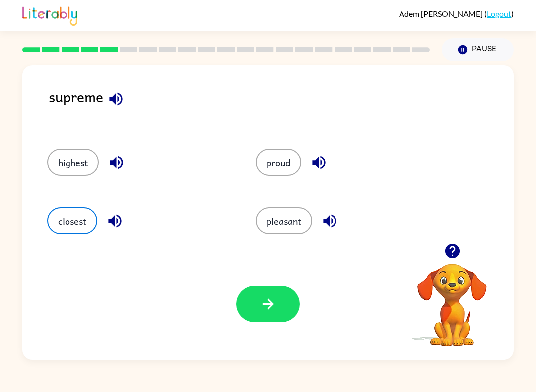
click at [292, 312] on button "button" at bounding box center [268, 304] width 64 height 36
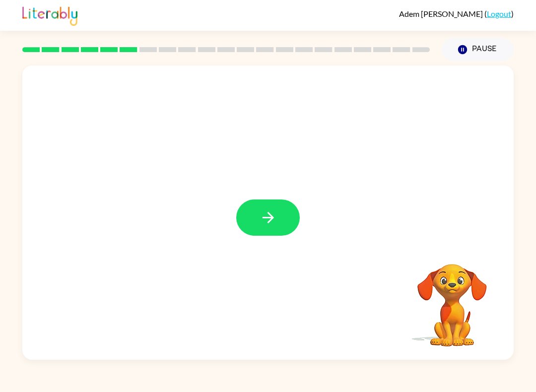
click at [297, 224] on button "button" at bounding box center [268, 218] width 64 height 36
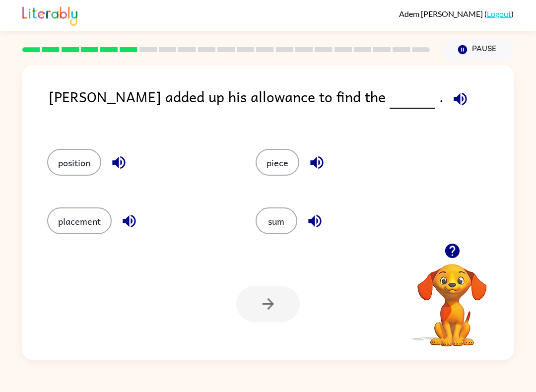
click at [291, 212] on button "sum" at bounding box center [277, 221] width 42 height 27
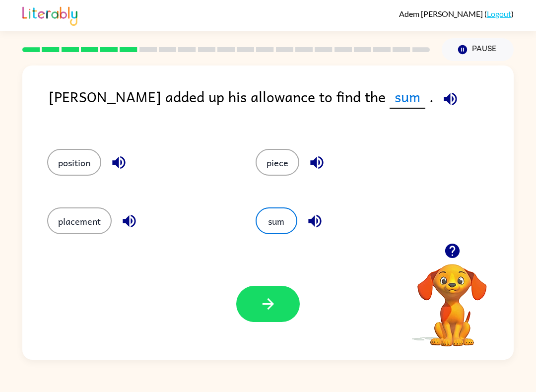
click at [291, 293] on button "button" at bounding box center [268, 304] width 64 height 36
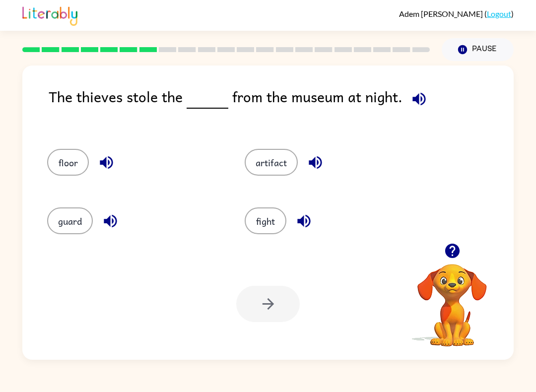
click at [283, 152] on button "artifact" at bounding box center [271, 162] width 53 height 27
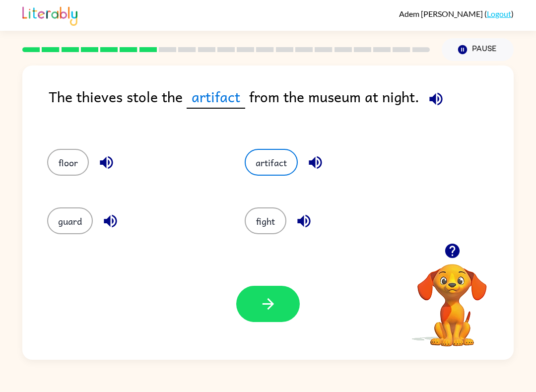
click at [285, 301] on button "button" at bounding box center [268, 304] width 64 height 36
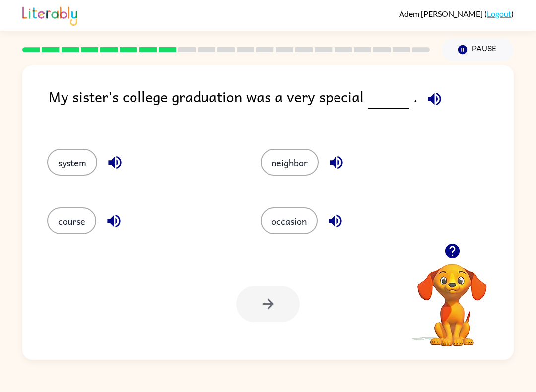
click at [318, 220] on button "occasion" at bounding box center [289, 221] width 57 height 27
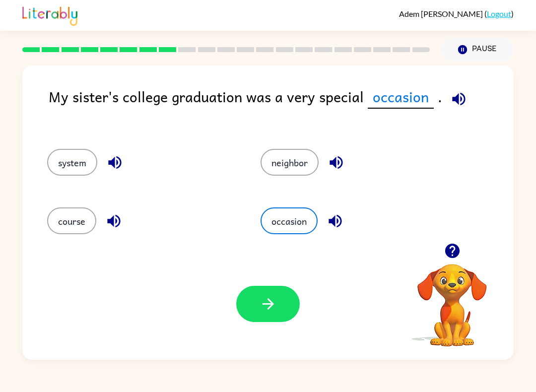
click at [287, 320] on button "button" at bounding box center [268, 304] width 64 height 36
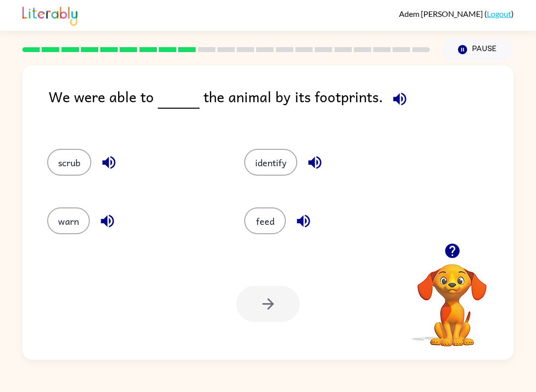
click at [295, 163] on button "identify" at bounding box center [270, 162] width 53 height 27
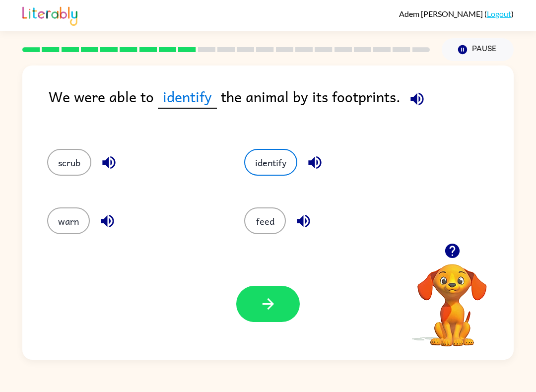
click at [278, 311] on button "button" at bounding box center [268, 304] width 64 height 36
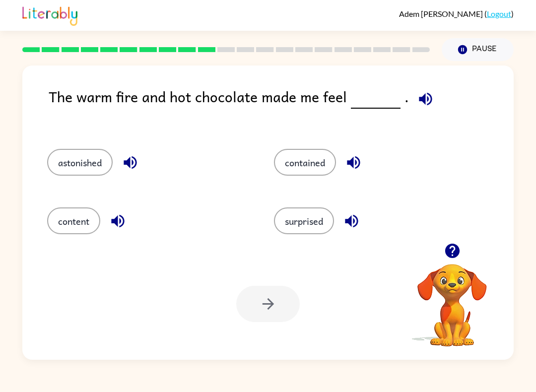
click at [84, 161] on button "astonished" at bounding box center [80, 162] width 66 height 27
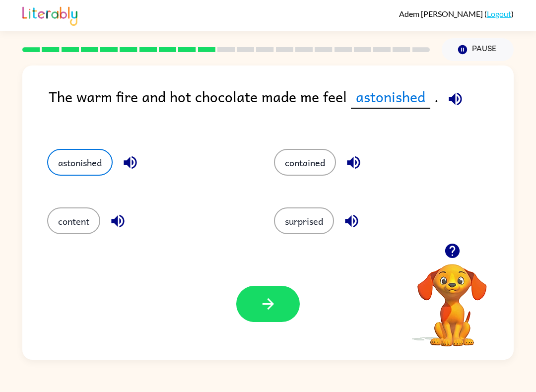
click at [287, 300] on button "button" at bounding box center [268, 304] width 64 height 36
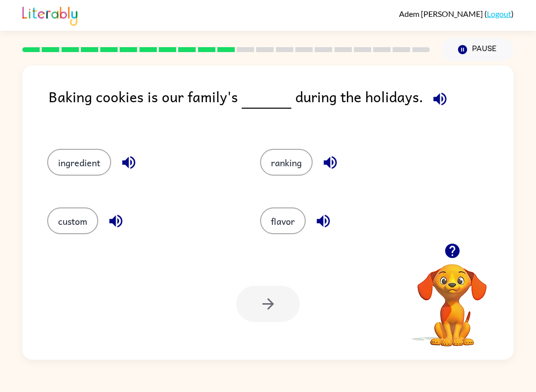
click at [72, 158] on button "ingredient" at bounding box center [79, 162] width 64 height 27
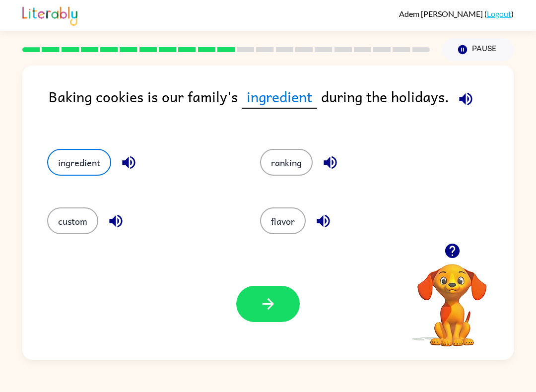
click at [280, 316] on button "button" at bounding box center [268, 304] width 64 height 36
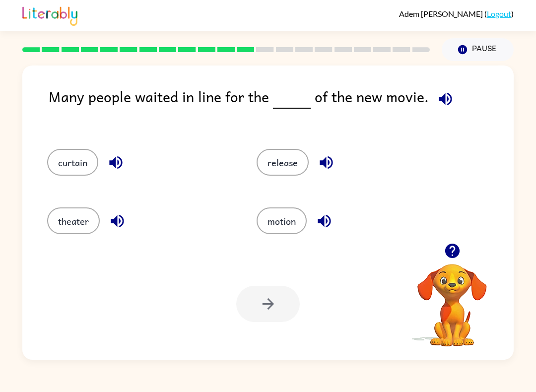
click at [303, 146] on div "release" at bounding box center [343, 159] width 210 height 59
click at [298, 155] on button "release" at bounding box center [283, 162] width 52 height 27
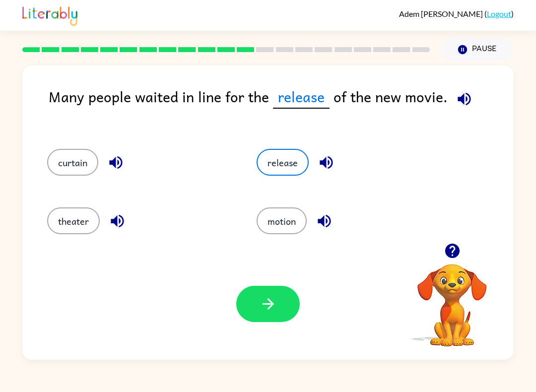
click at [274, 309] on icon "button" at bounding box center [268, 304] width 17 height 17
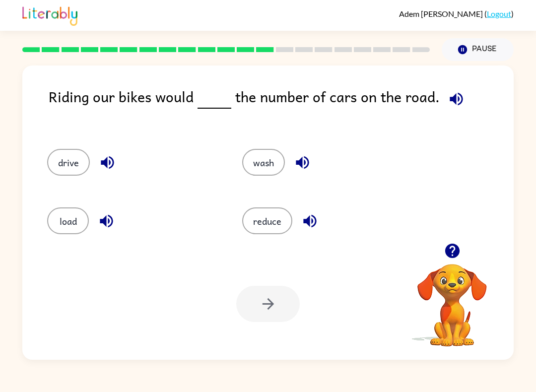
click at [269, 211] on button "reduce" at bounding box center [267, 221] width 50 height 27
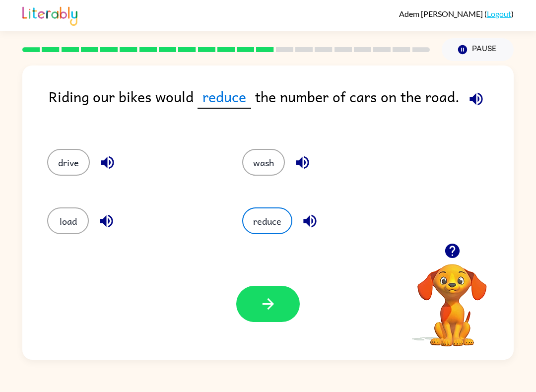
click at [275, 305] on icon "button" at bounding box center [268, 304] width 17 height 17
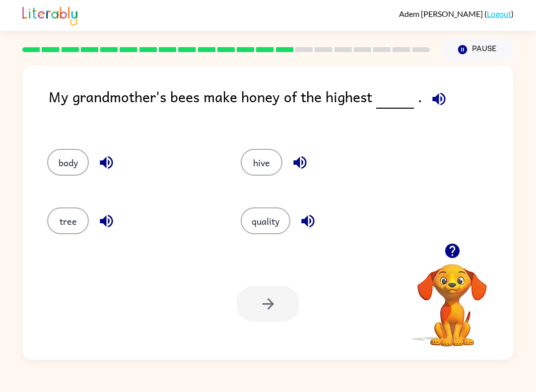
click at [67, 215] on button "tree" at bounding box center [68, 221] width 42 height 27
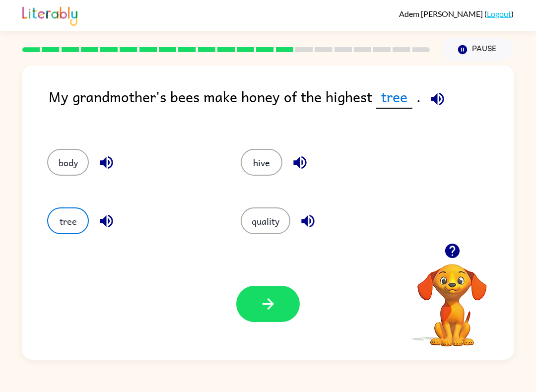
click at [258, 154] on button "hive" at bounding box center [262, 162] width 42 height 27
click at [258, 305] on button "button" at bounding box center [268, 304] width 64 height 36
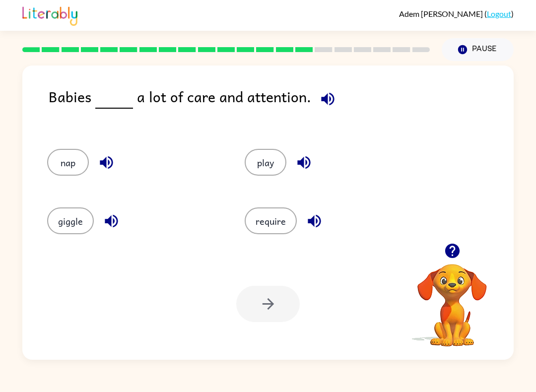
click at [270, 230] on button "require" at bounding box center [271, 221] width 52 height 27
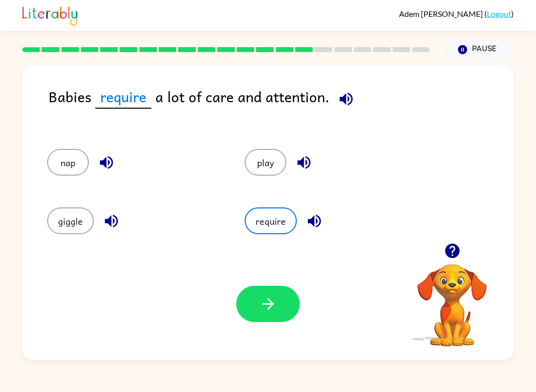
click at [282, 302] on button "button" at bounding box center [268, 304] width 64 height 36
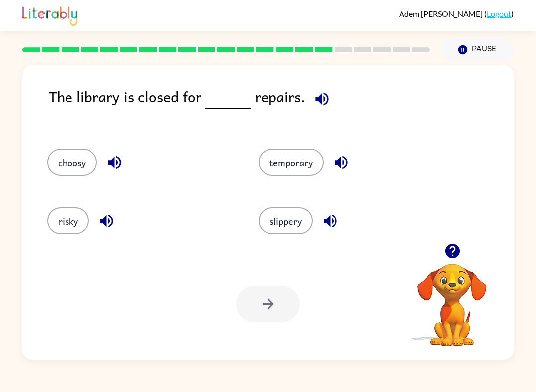
click at [319, 171] on button "temporary" at bounding box center [291, 162] width 65 height 27
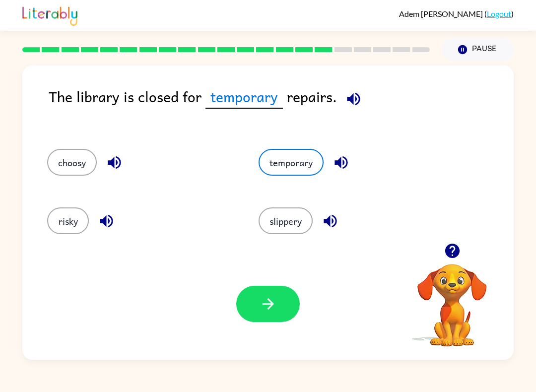
click at [278, 290] on button "button" at bounding box center [268, 304] width 64 height 36
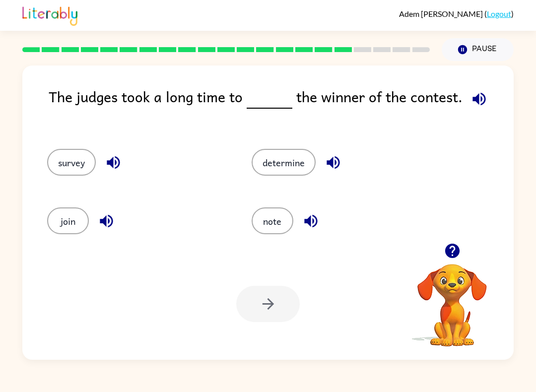
click at [289, 150] on button "determine" at bounding box center [284, 162] width 64 height 27
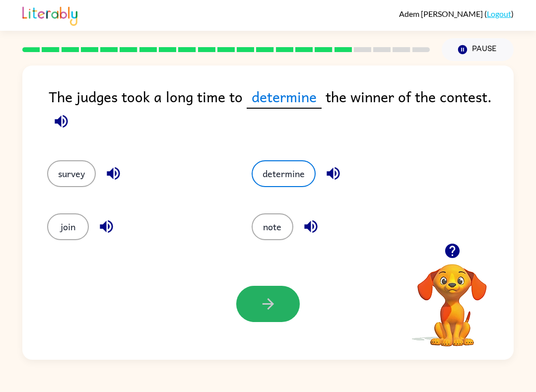
click at [270, 306] on icon "button" at bounding box center [268, 304] width 17 height 17
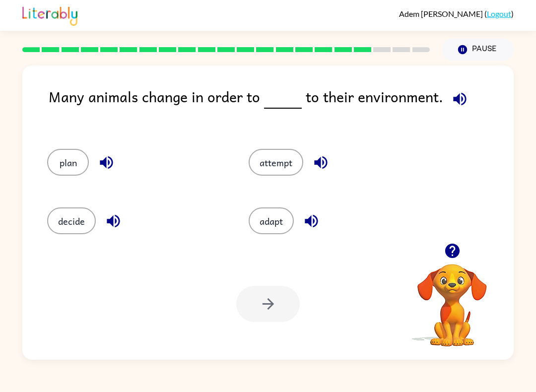
click at [288, 226] on button "adapt" at bounding box center [271, 221] width 45 height 27
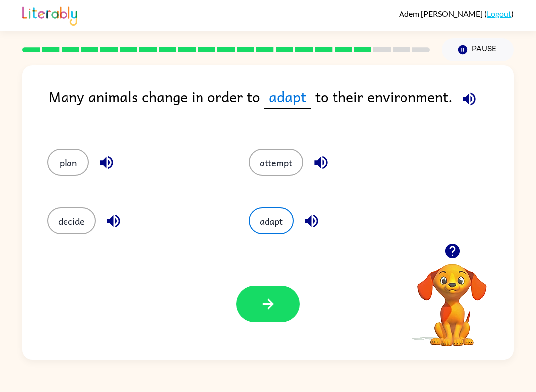
click at [282, 300] on button "button" at bounding box center [268, 304] width 64 height 36
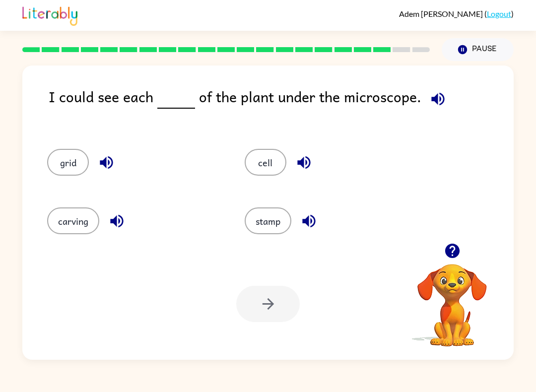
click at [270, 168] on button "cell" at bounding box center [266, 162] width 42 height 27
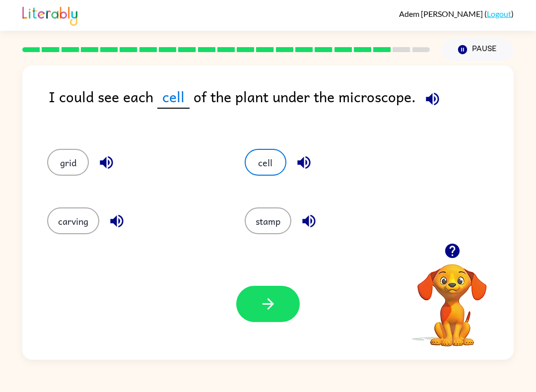
click at [269, 307] on icon "button" at bounding box center [268, 304] width 17 height 17
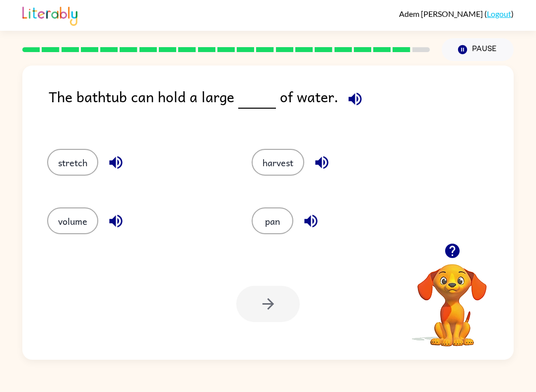
click at [61, 222] on button "volume" at bounding box center [72, 221] width 51 height 27
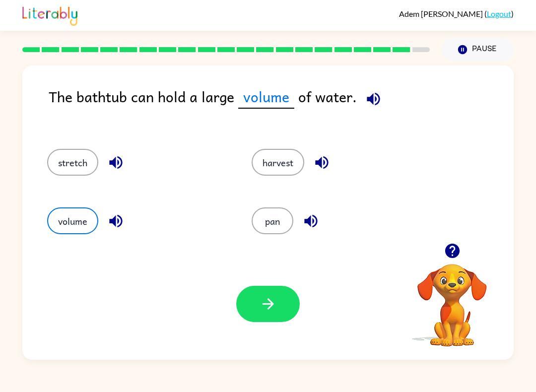
click at [285, 306] on button "button" at bounding box center [268, 304] width 64 height 36
